Goal: Information Seeking & Learning: Learn about a topic

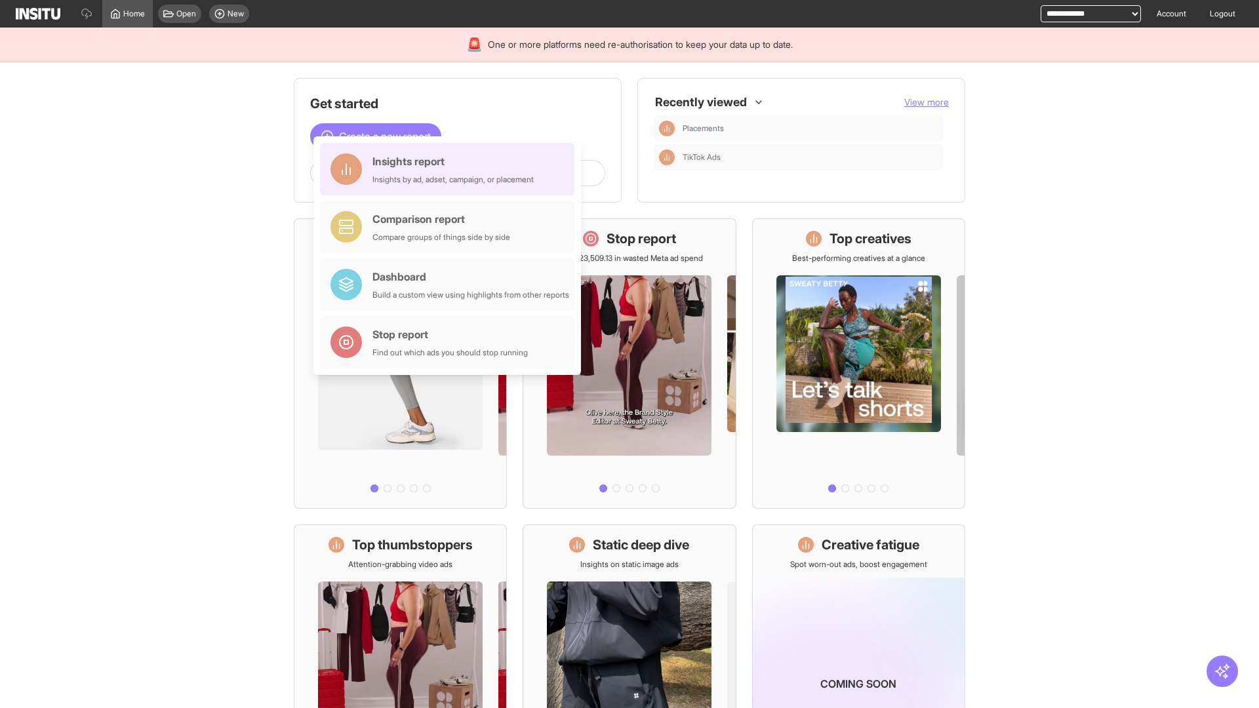
click at [450, 169] on div "Insights report Insights by ad, adset, campaign, or placement" at bounding box center [452, 168] width 161 height 31
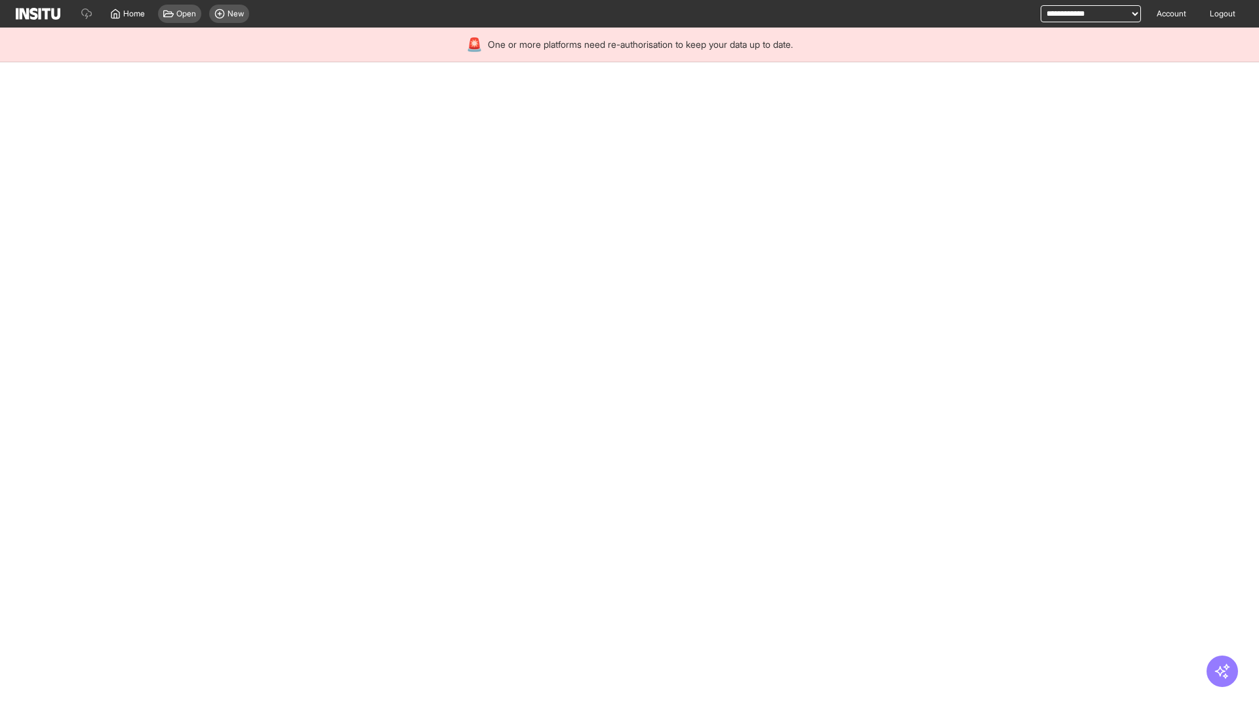
select select "**"
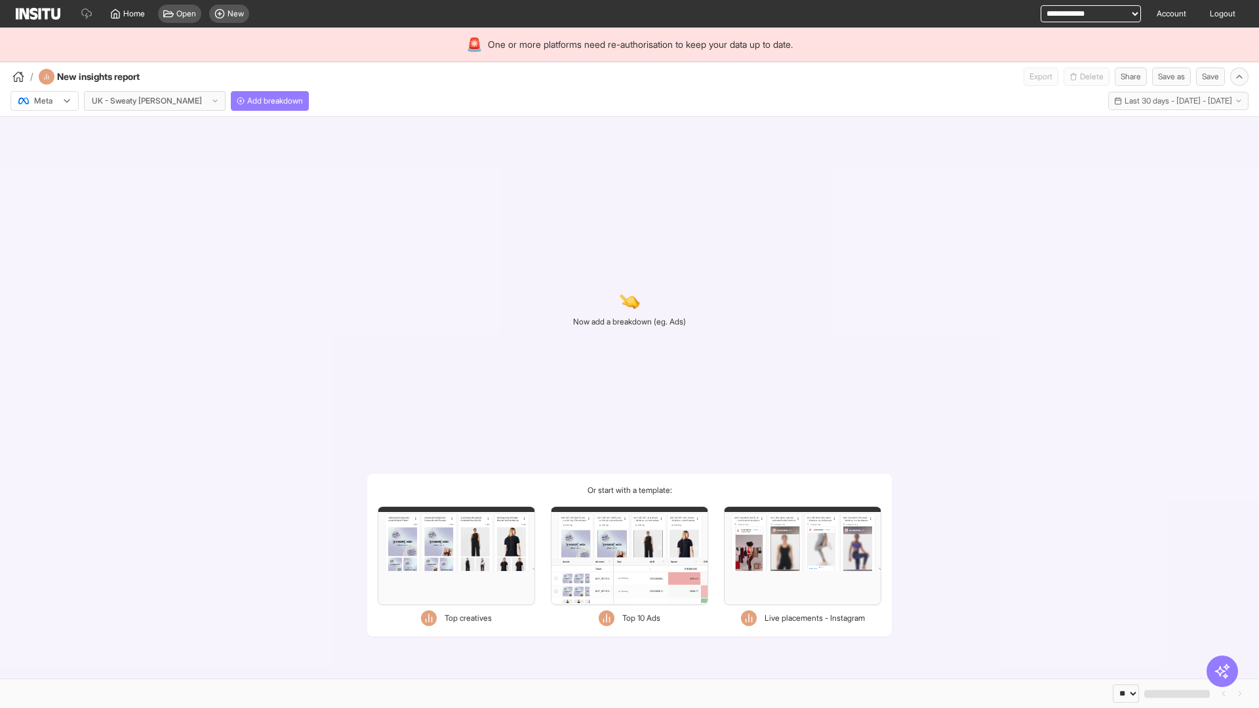
click at [45, 101] on div at bounding box center [35, 100] width 37 height 13
click at [44, 129] on span "Meta" at bounding box center [44, 129] width 18 height 12
click at [247, 101] on span "Add breakdown" at bounding box center [275, 101] width 56 height 10
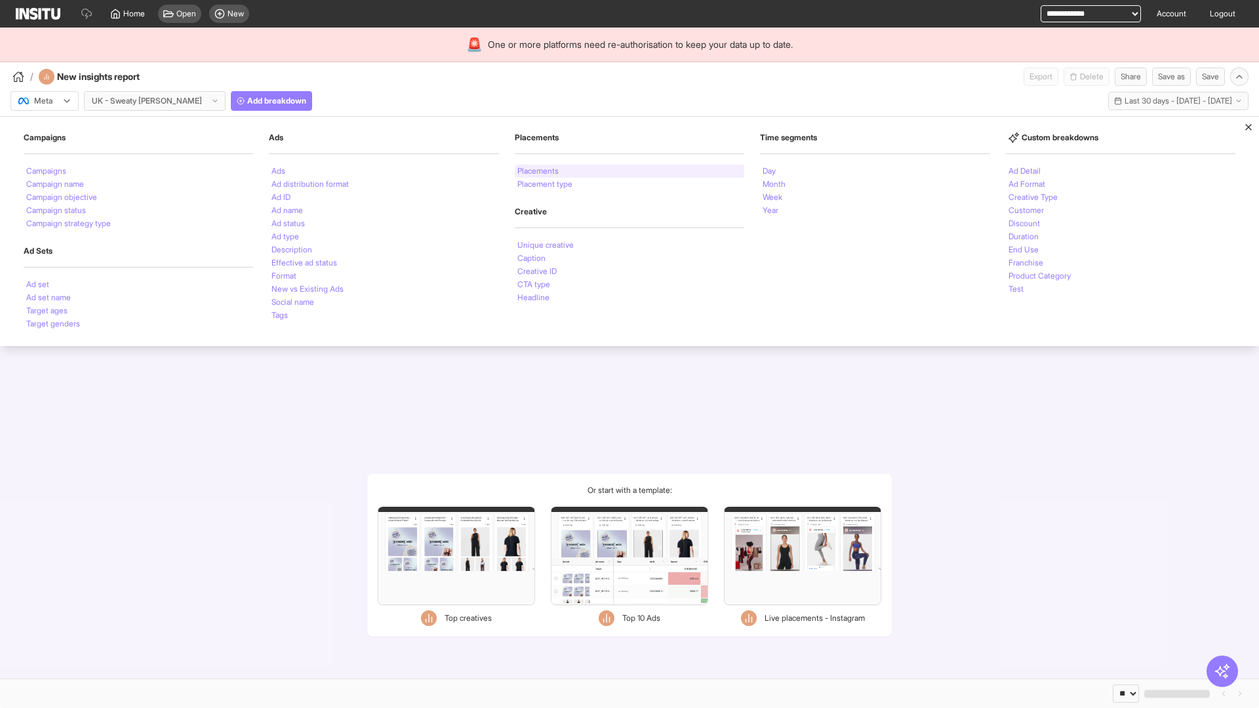
click at [538, 171] on li "Placements" at bounding box center [537, 171] width 41 height 8
